Goal: Check status

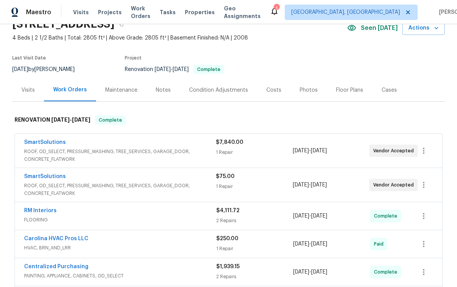
scroll to position [81, 0]
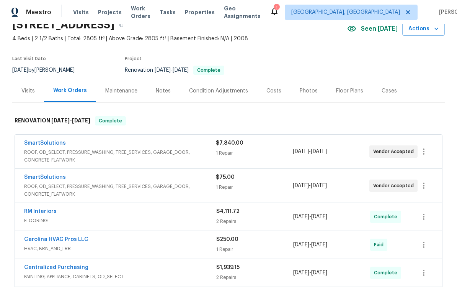
click at [270, 99] on div "Costs" at bounding box center [273, 90] width 33 height 23
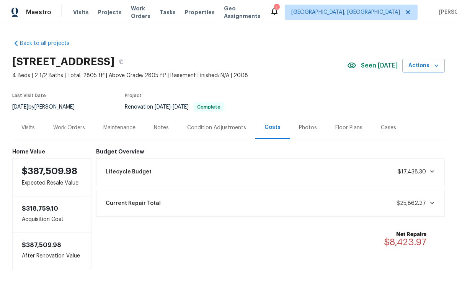
click at [62, 127] on div "Work Orders" at bounding box center [69, 128] width 32 height 8
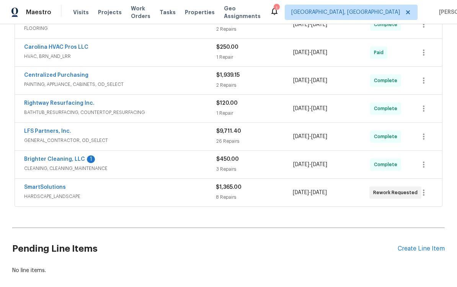
scroll to position [230, 0]
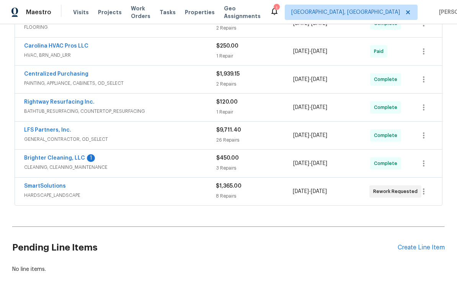
click at [185, 166] on span "CLEANING, CLEANING_MAINTENANCE" at bounding box center [120, 167] width 192 height 8
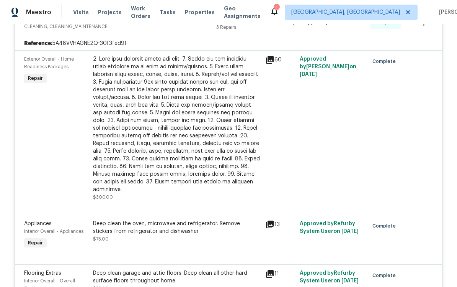
scroll to position [376, 0]
click at [231, 141] on div at bounding box center [177, 125] width 168 height 138
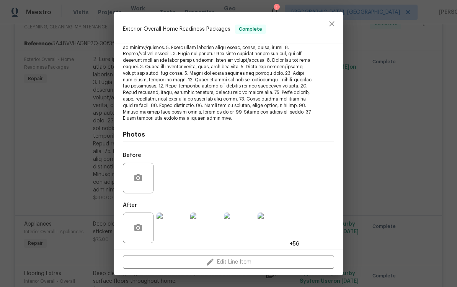
scroll to position [94, 0]
click at [184, 239] on img at bounding box center [172, 228] width 31 height 31
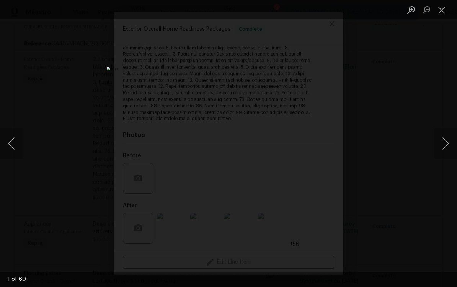
click at [445, 143] on button "Next image" at bounding box center [445, 143] width 23 height 31
click at [441, 142] on button "Next image" at bounding box center [445, 143] width 23 height 31
click at [437, 142] on button "Next image" at bounding box center [445, 143] width 23 height 31
click at [442, 144] on button "Next image" at bounding box center [445, 143] width 23 height 31
click at [447, 147] on button "Next image" at bounding box center [445, 143] width 23 height 31
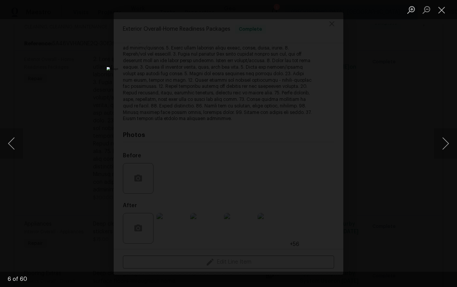
click at [445, 148] on button "Next image" at bounding box center [445, 143] width 23 height 31
click at [446, 150] on button "Next image" at bounding box center [445, 143] width 23 height 31
click at [445, 149] on button "Next image" at bounding box center [445, 143] width 23 height 31
click at [443, 147] on button "Next image" at bounding box center [445, 143] width 23 height 31
click at [442, 148] on button "Next image" at bounding box center [445, 143] width 23 height 31
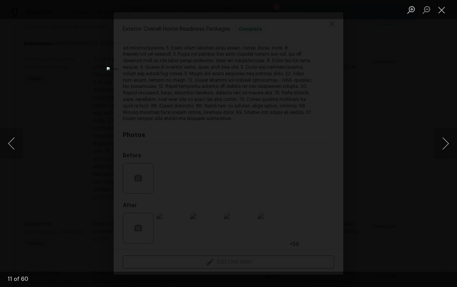
click at [444, 148] on button "Next image" at bounding box center [445, 143] width 23 height 31
click at [443, 150] on button "Next image" at bounding box center [445, 143] width 23 height 31
click at [442, 5] on button "Close lightbox" at bounding box center [441, 9] width 15 height 13
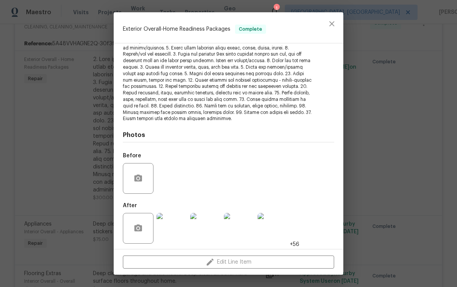
click at [60, 59] on div "Exterior Overall - Home Readiness Packages Complete Vendor Brighter Cleaning, L…" at bounding box center [228, 143] width 457 height 287
